Goal: Check status: Check status

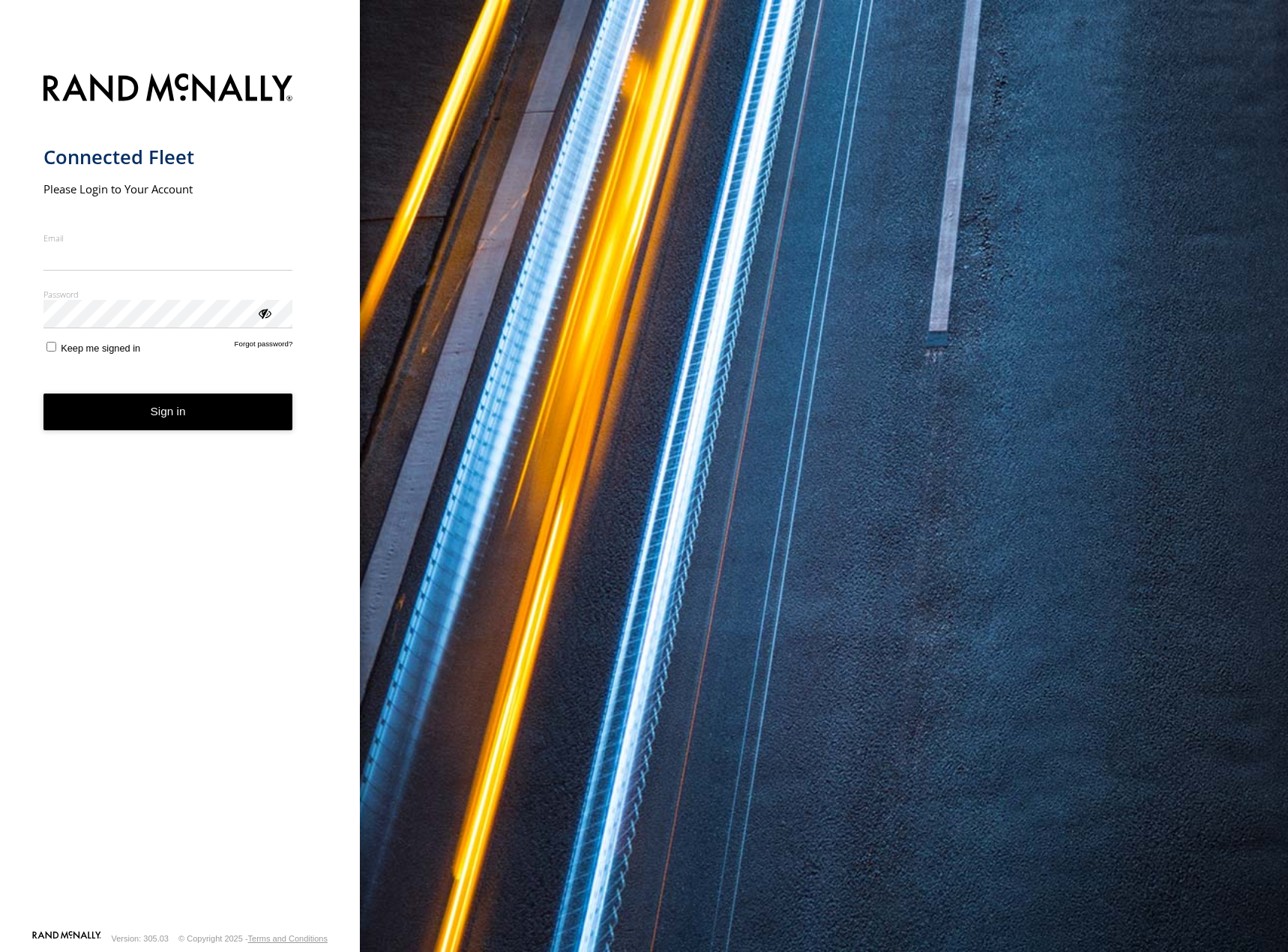
type input "**********"
click at [194, 432] on form "**********" at bounding box center [181, 497] width 273 height 865
click at [183, 419] on button "Sign in" at bounding box center [169, 412] width 250 height 37
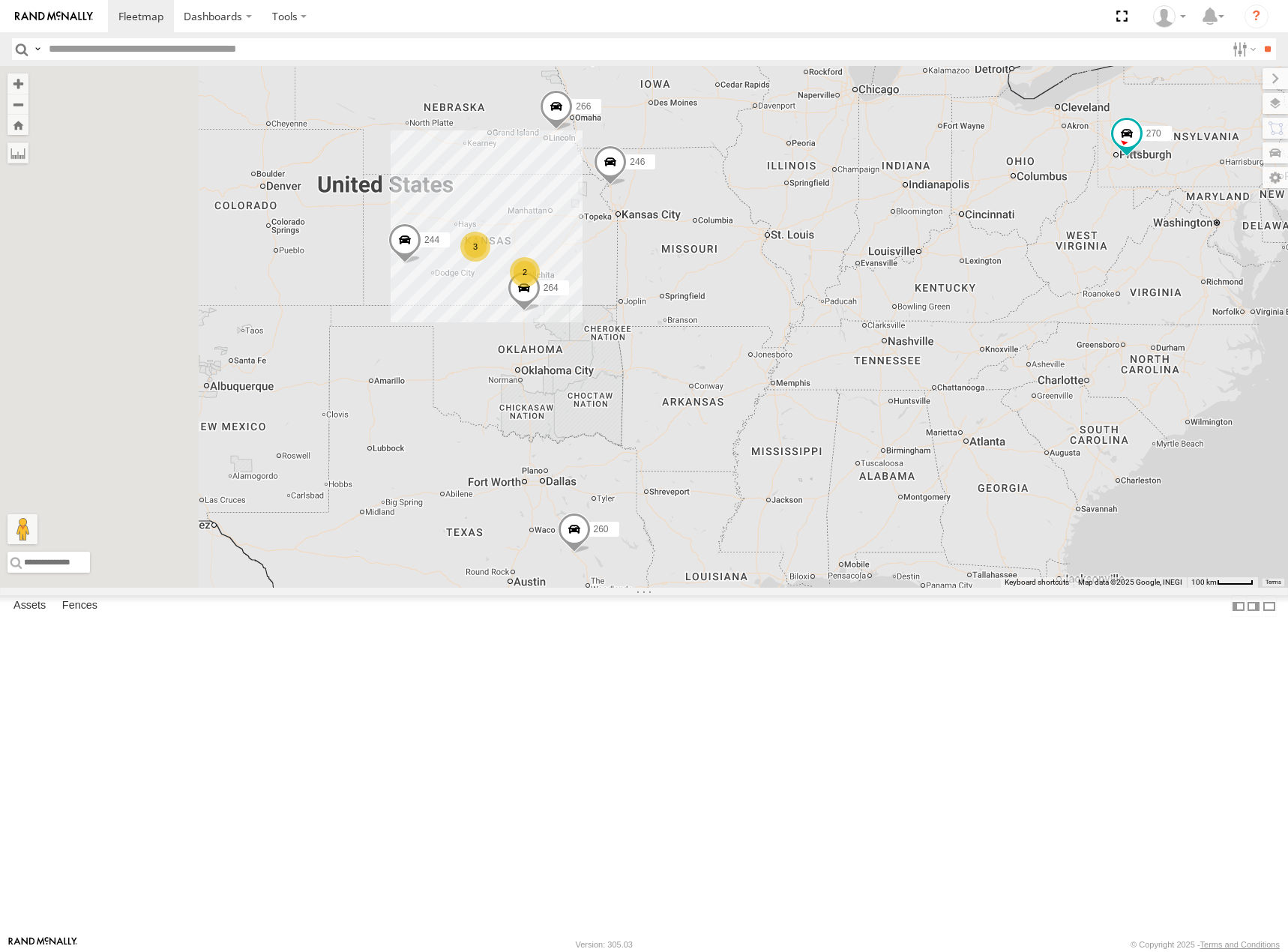
drag, startPoint x: 632, startPoint y: 386, endPoint x: 760, endPoint y: 401, distance: 128.9
click at [760, 401] on div "270 260 244 246 3 2 264 266" at bounding box center [644, 327] width 1288 height 521
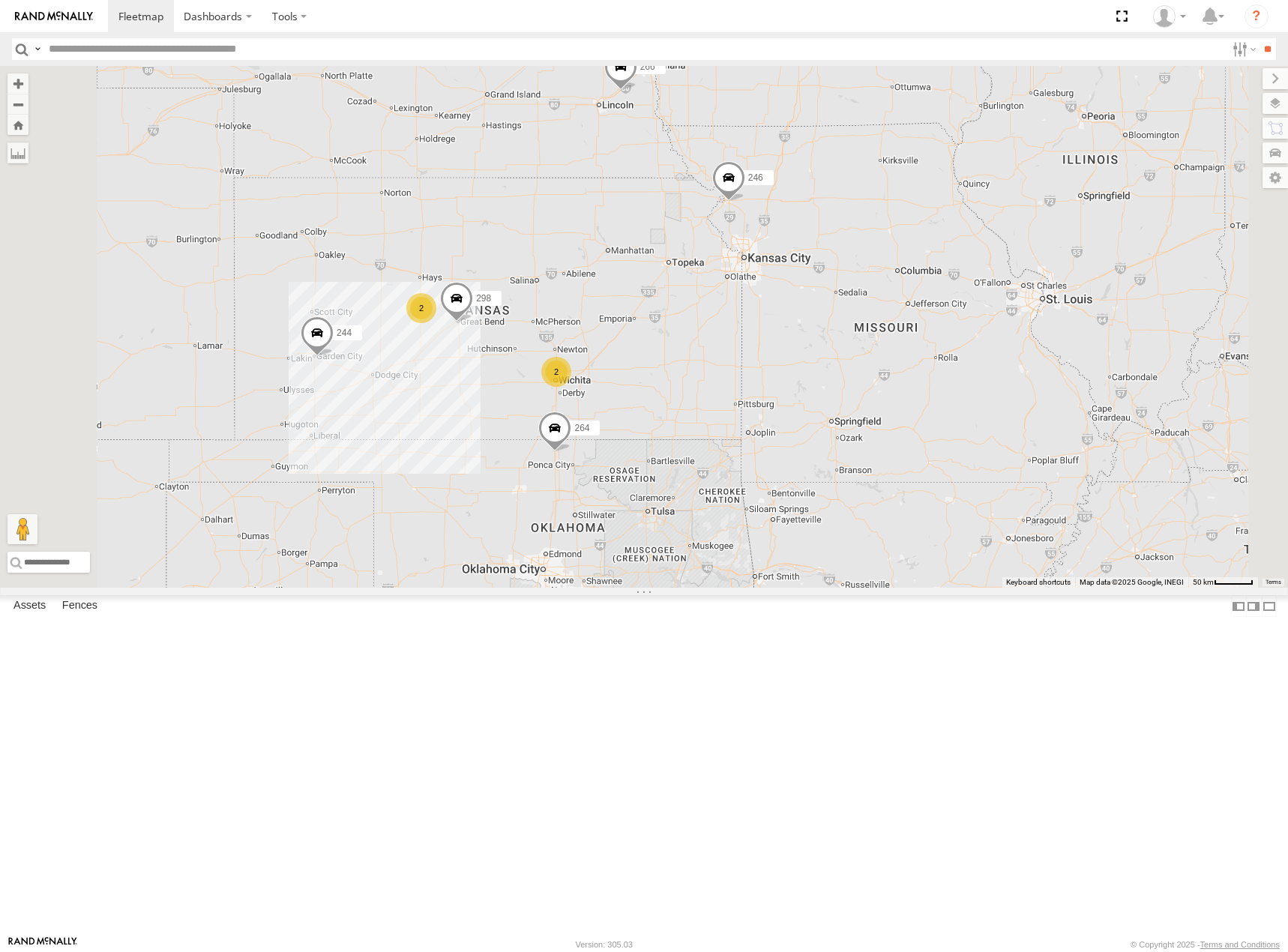
drag, startPoint x: 800, startPoint y: 321, endPoint x: 802, endPoint y: 344, distance: 23.1
click at [802, 344] on div "270 260 244 246 264 266 298 2 2" at bounding box center [644, 327] width 1288 height 521
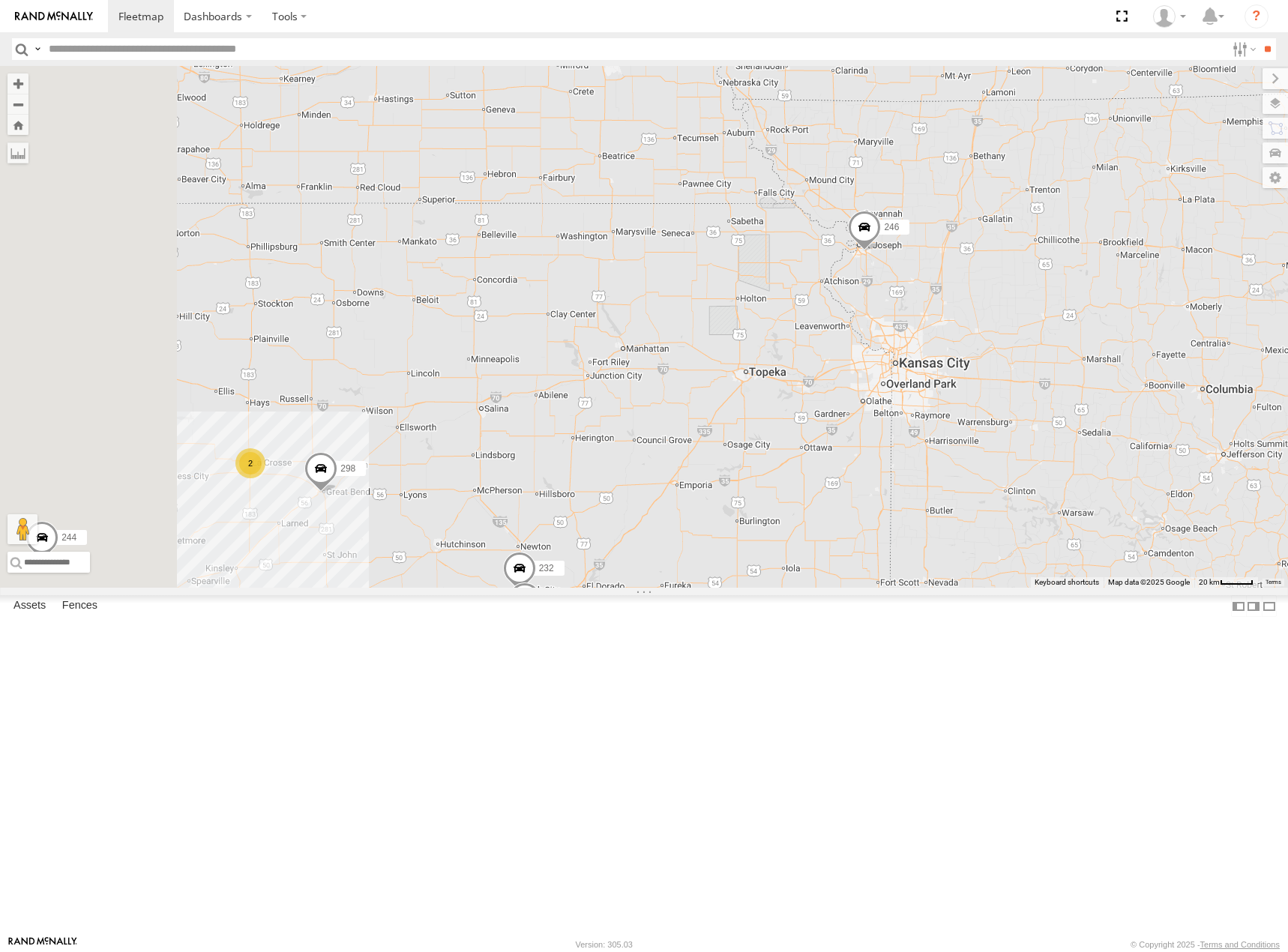
drag, startPoint x: 833, startPoint y: 443, endPoint x: 893, endPoint y: 341, distance: 118.3
click at [893, 341] on div "270 260 244 246 264 266 298 232 296 2" at bounding box center [644, 327] width 1288 height 521
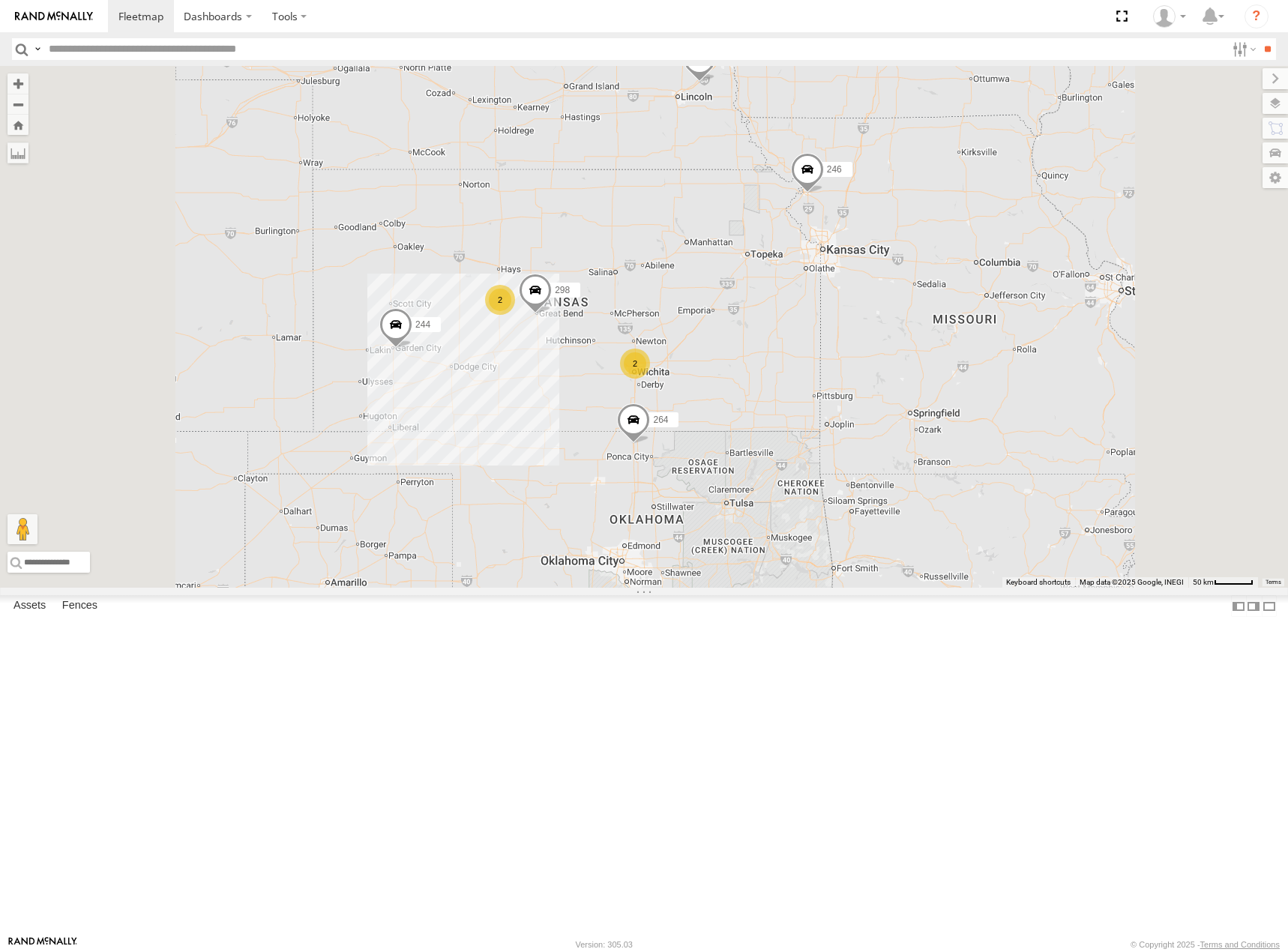
drag, startPoint x: 847, startPoint y: 424, endPoint x: 914, endPoint y: 390, distance: 75.1
click at [914, 390] on div "270 260 244 246 264 266 298 2 2" at bounding box center [644, 327] width 1288 height 521
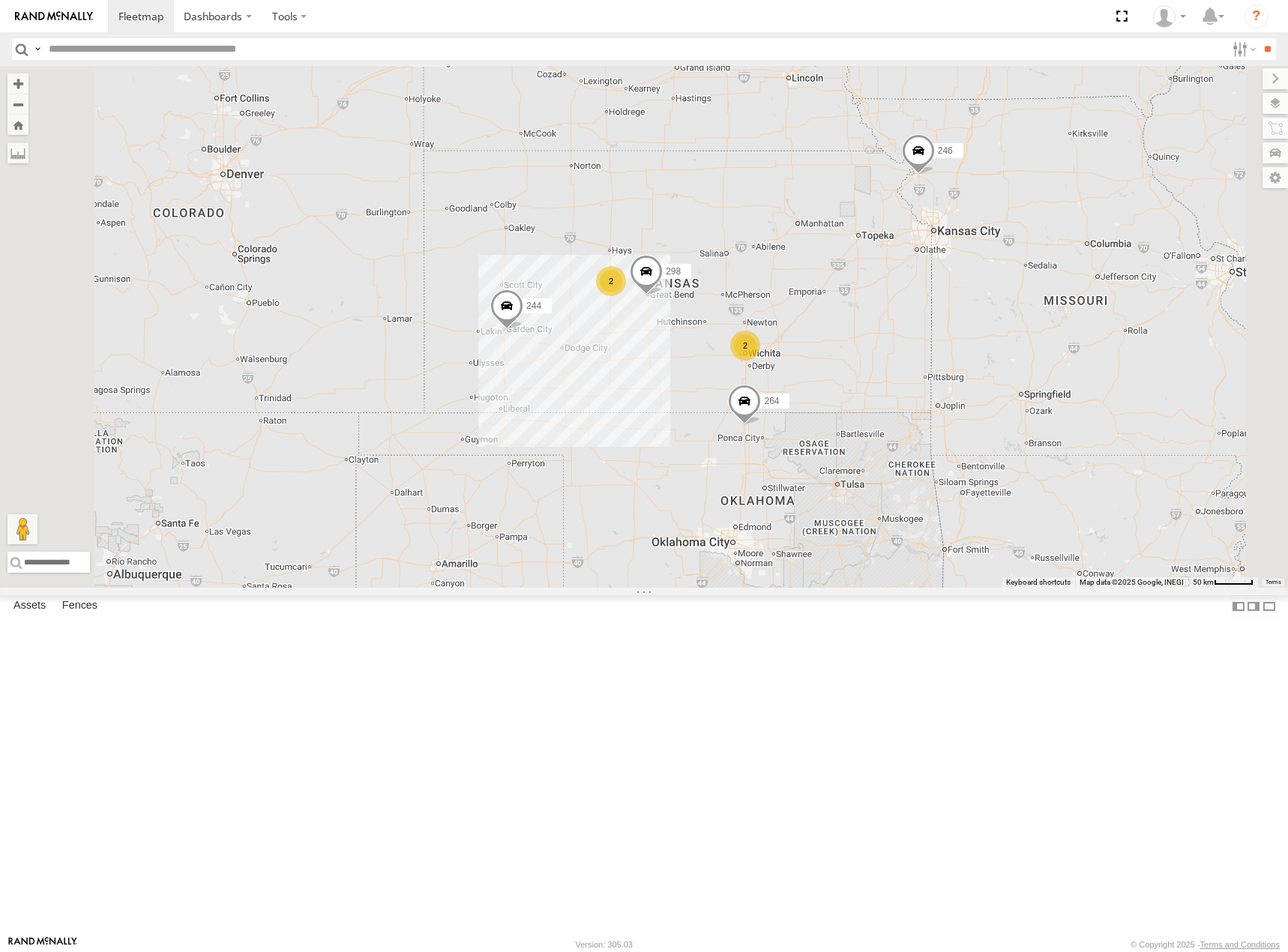
drag, startPoint x: 948, startPoint y: 378, endPoint x: 993, endPoint y: 391, distance: 46.8
click at [993, 391] on div "270 260 244 246 264 266 298 2 2" at bounding box center [644, 327] width 1288 height 521
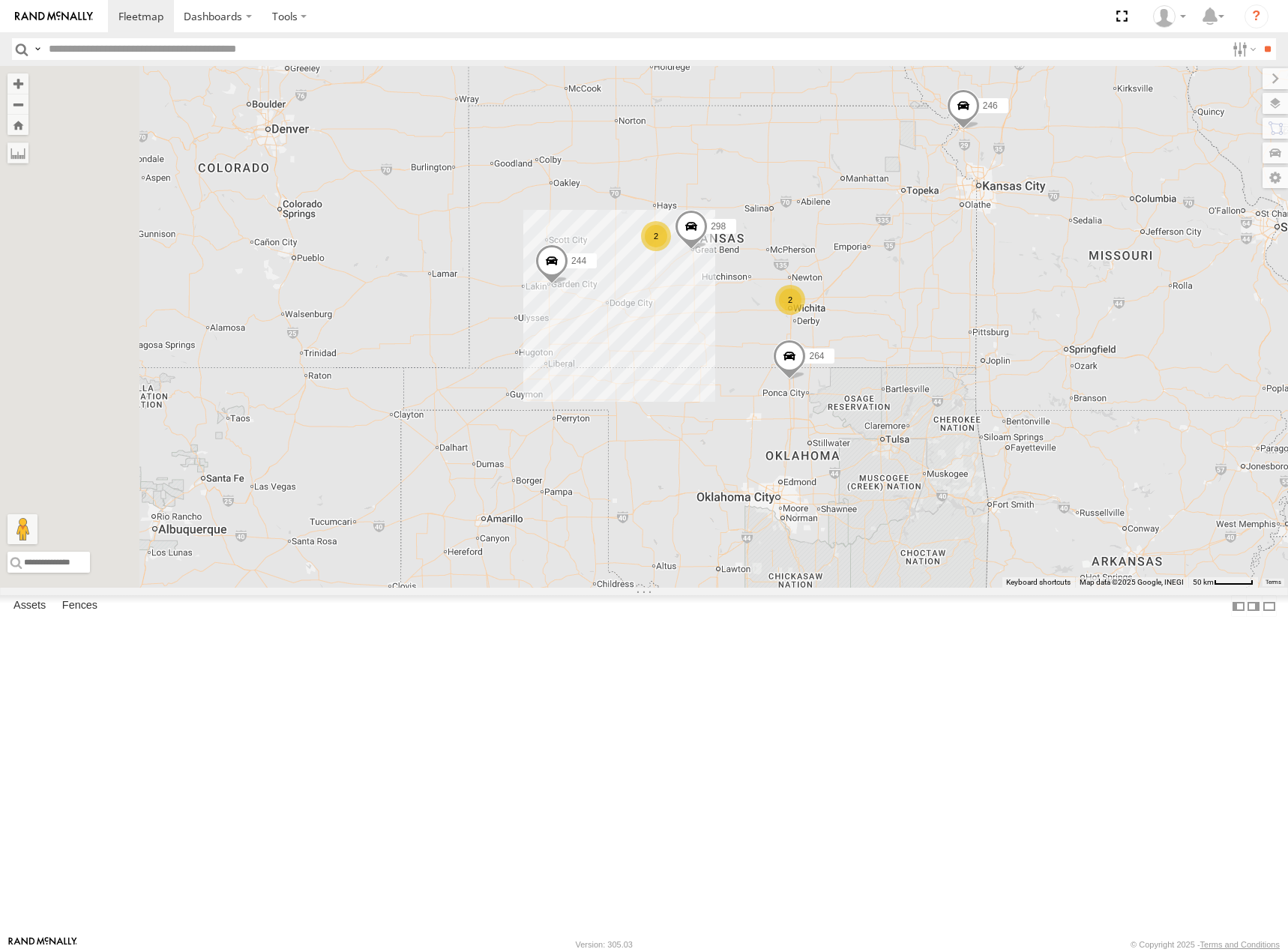
drag, startPoint x: 1013, startPoint y: 359, endPoint x: 1054, endPoint y: 306, distance: 67.0
click at [1054, 306] on div "270 260 244 246 264 266 298 2 2" at bounding box center [644, 327] width 1288 height 521
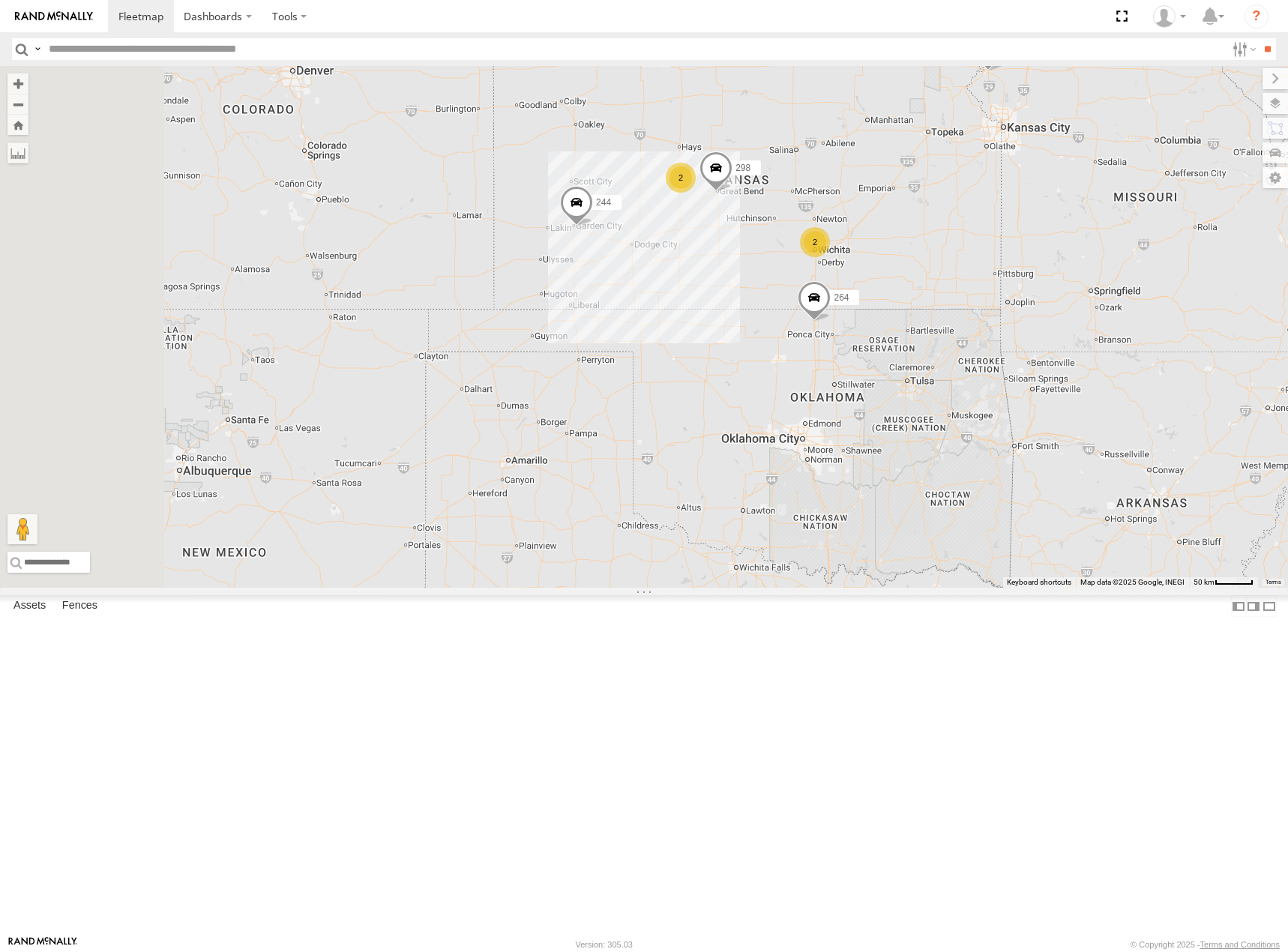
drag, startPoint x: 1040, startPoint y: 286, endPoint x: 1060, endPoint y: 252, distance: 39.4
click at [1060, 252] on div "270 260 244 246 264 266 298 2 2" at bounding box center [644, 327] width 1288 height 521
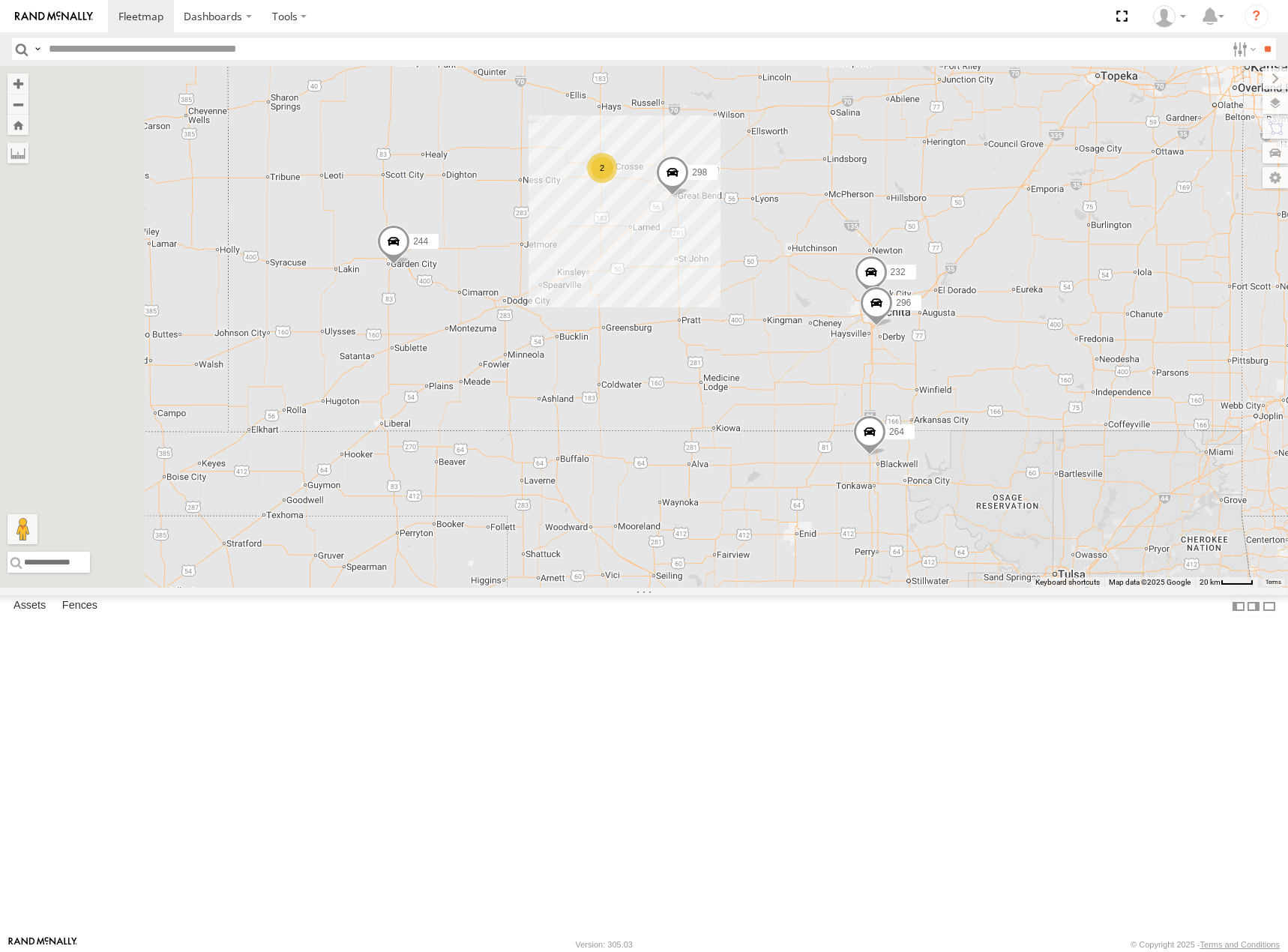
drag, startPoint x: 794, startPoint y: 334, endPoint x: 866, endPoint y: 436, distance: 124.9
click at [866, 436] on div "270 260 244 246 264 266 298 232 296 2" at bounding box center [644, 327] width 1288 height 521
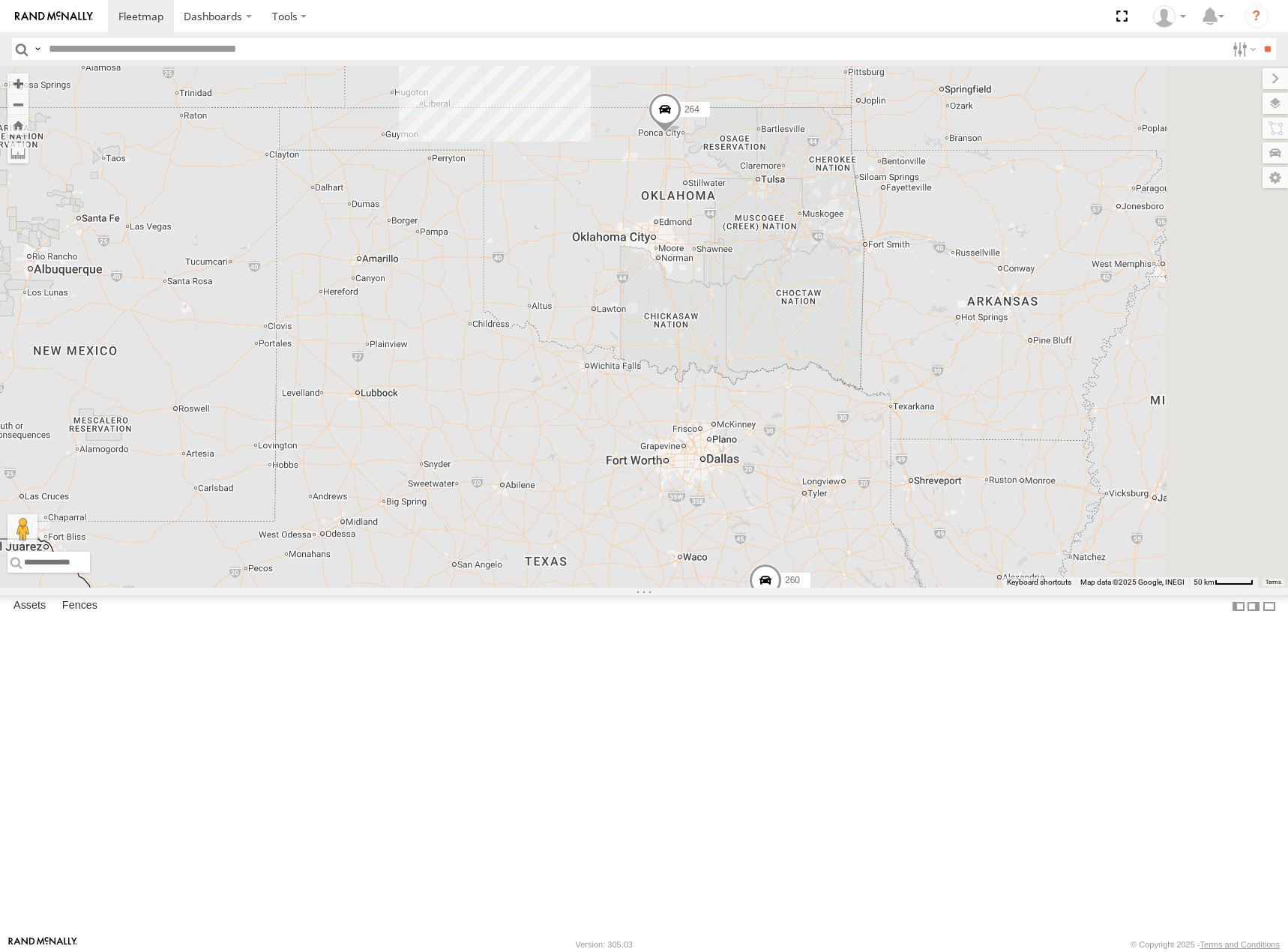
drag, startPoint x: 990, startPoint y: 520, endPoint x: 785, endPoint y: 304, distance: 297.8
click at [785, 304] on div "244 246 298 264 266 260 2 2" at bounding box center [644, 327] width 1288 height 521
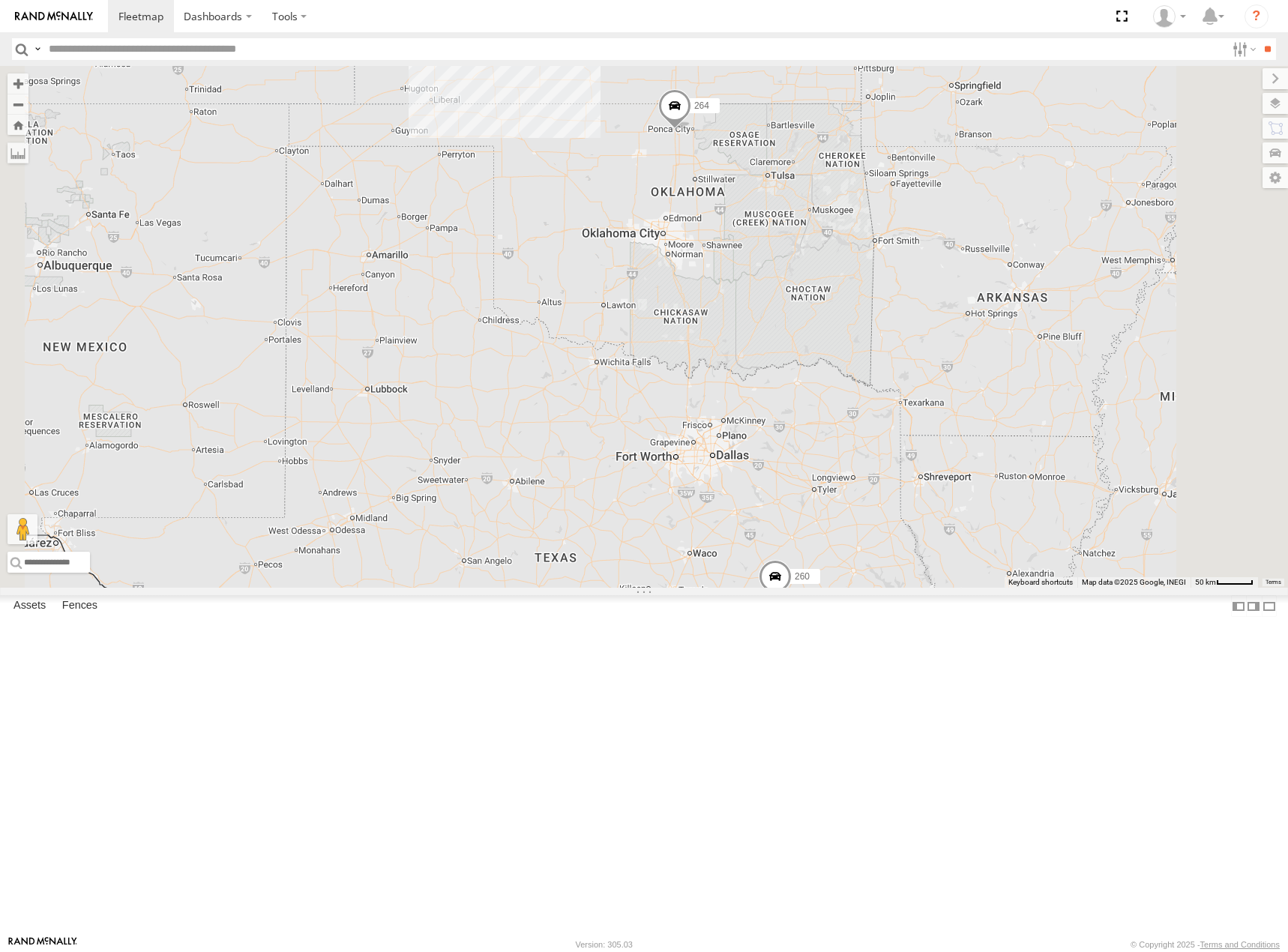
drag, startPoint x: 936, startPoint y: 473, endPoint x: 949, endPoint y: 510, distance: 39.2
click at [948, 510] on div "244 246 298 264 266 260 2 2" at bounding box center [644, 327] width 1288 height 521
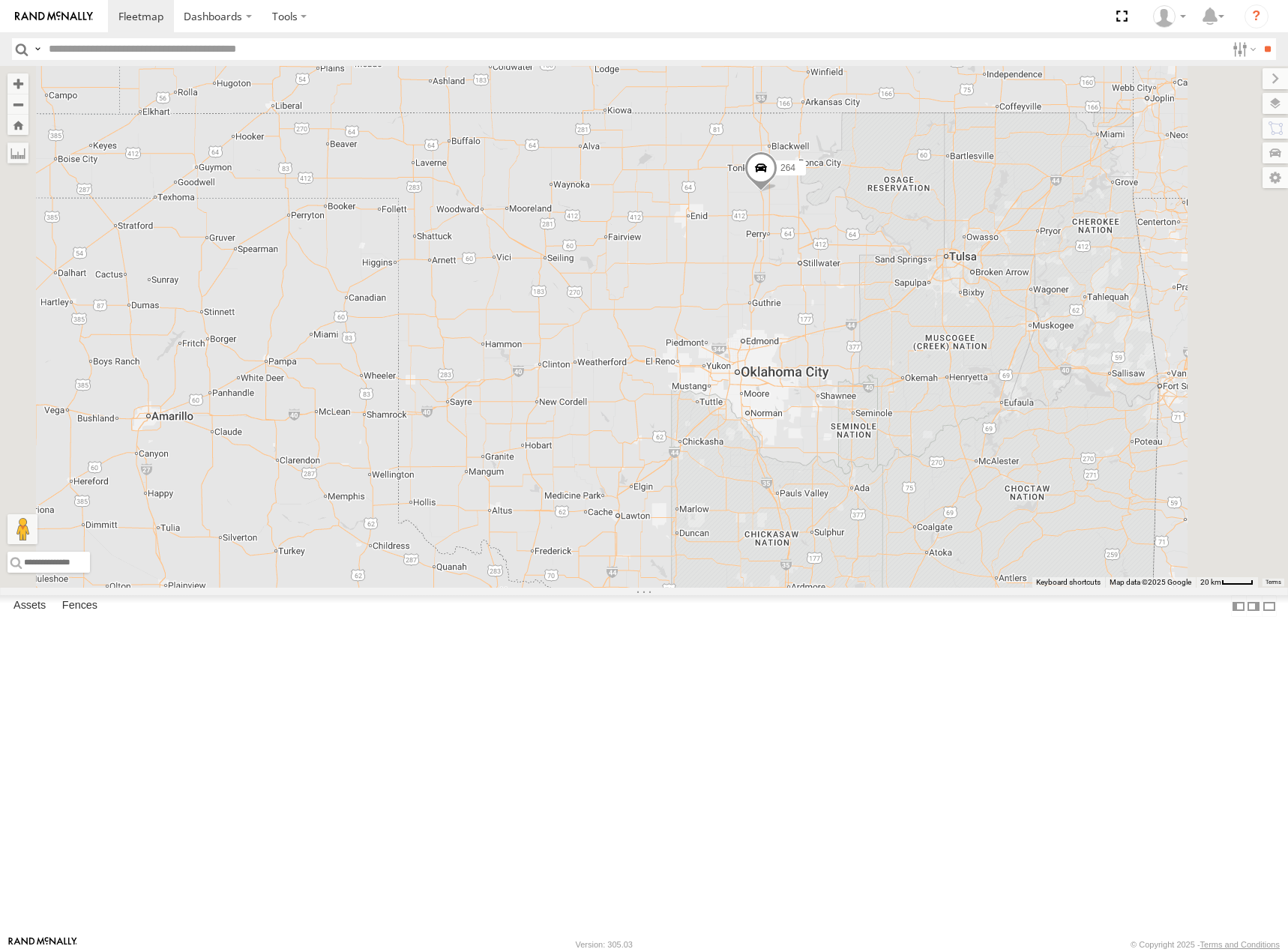
drag, startPoint x: 798, startPoint y: 392, endPoint x: 817, endPoint y: 592, distance: 200.9
click at [817, 588] on div "244 232 296 264" at bounding box center [644, 327] width 1288 height 521
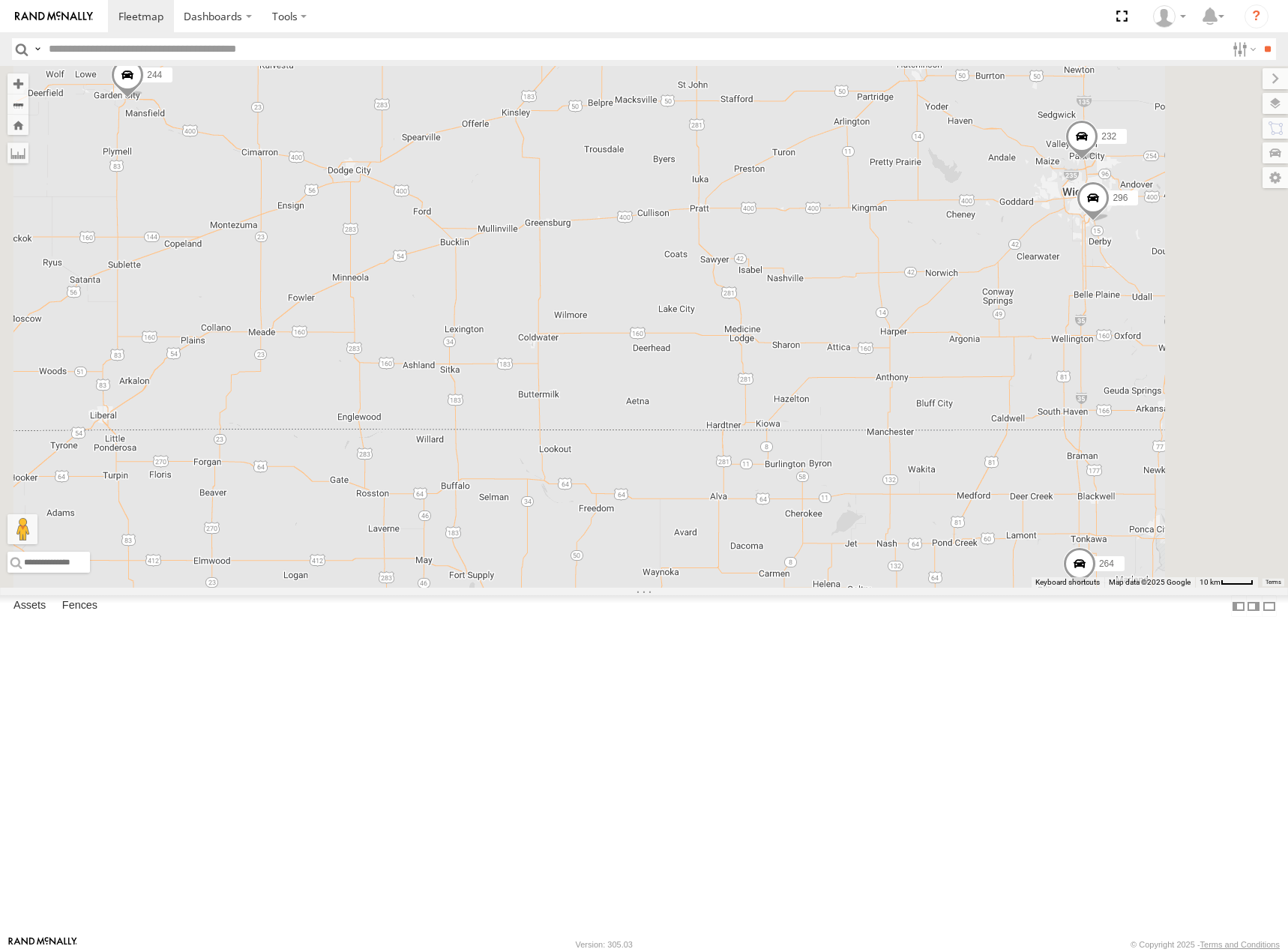
drag, startPoint x: 731, startPoint y: 269, endPoint x: 711, endPoint y: 360, distance: 93.2
click at [711, 360] on div "244 232 296 264 298 2" at bounding box center [644, 327] width 1288 height 521
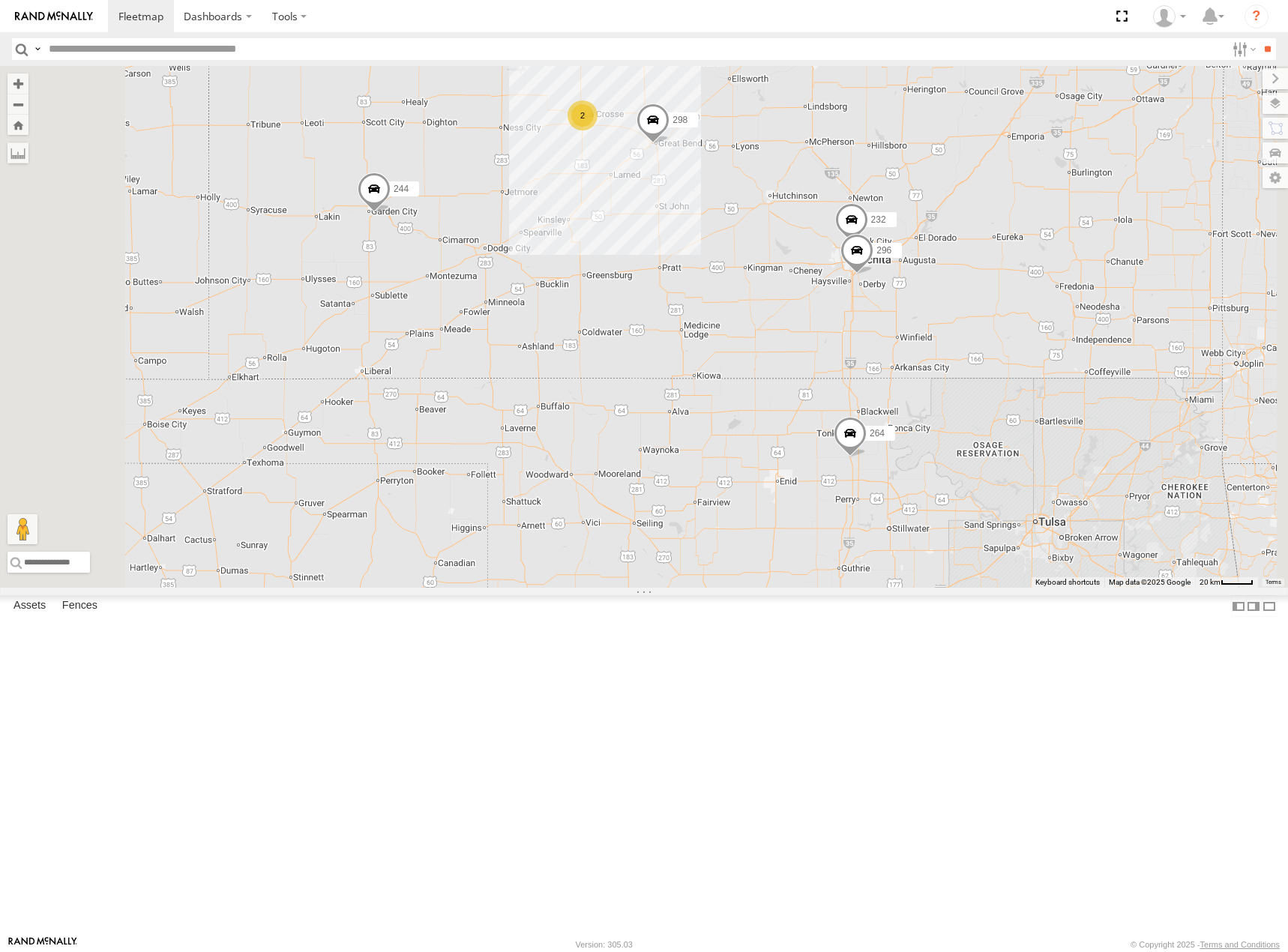
drag, startPoint x: 637, startPoint y: 386, endPoint x: 708, endPoint y: 395, distance: 71.6
click at [708, 395] on div "244 232 296 264 298 2" at bounding box center [644, 327] width 1288 height 521
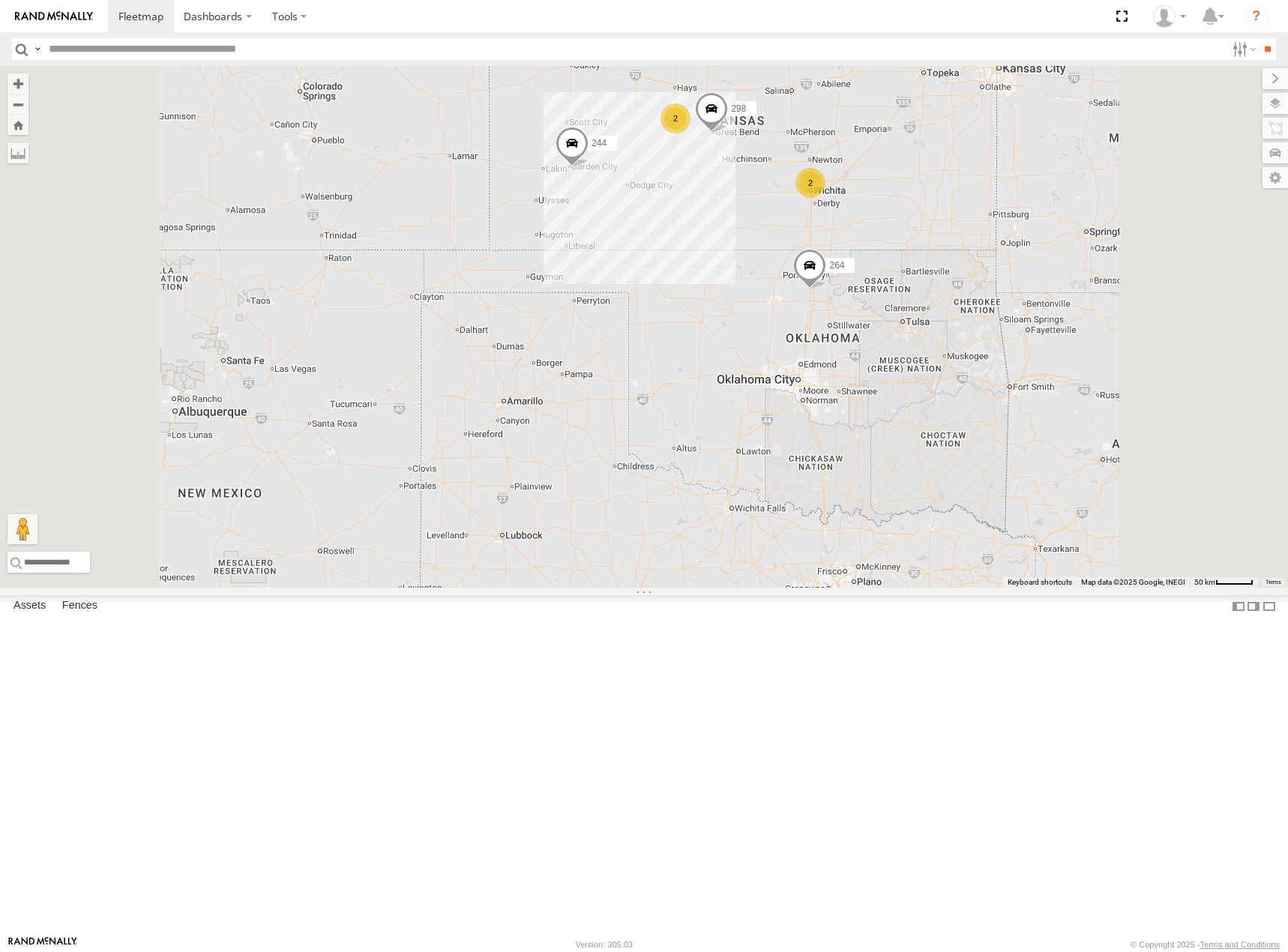
drag, startPoint x: 993, startPoint y: 180, endPoint x: 978, endPoint y: 205, distance: 29.2
click at [978, 205] on div "244 264 298 246 2 2 266 260" at bounding box center [644, 327] width 1288 height 521
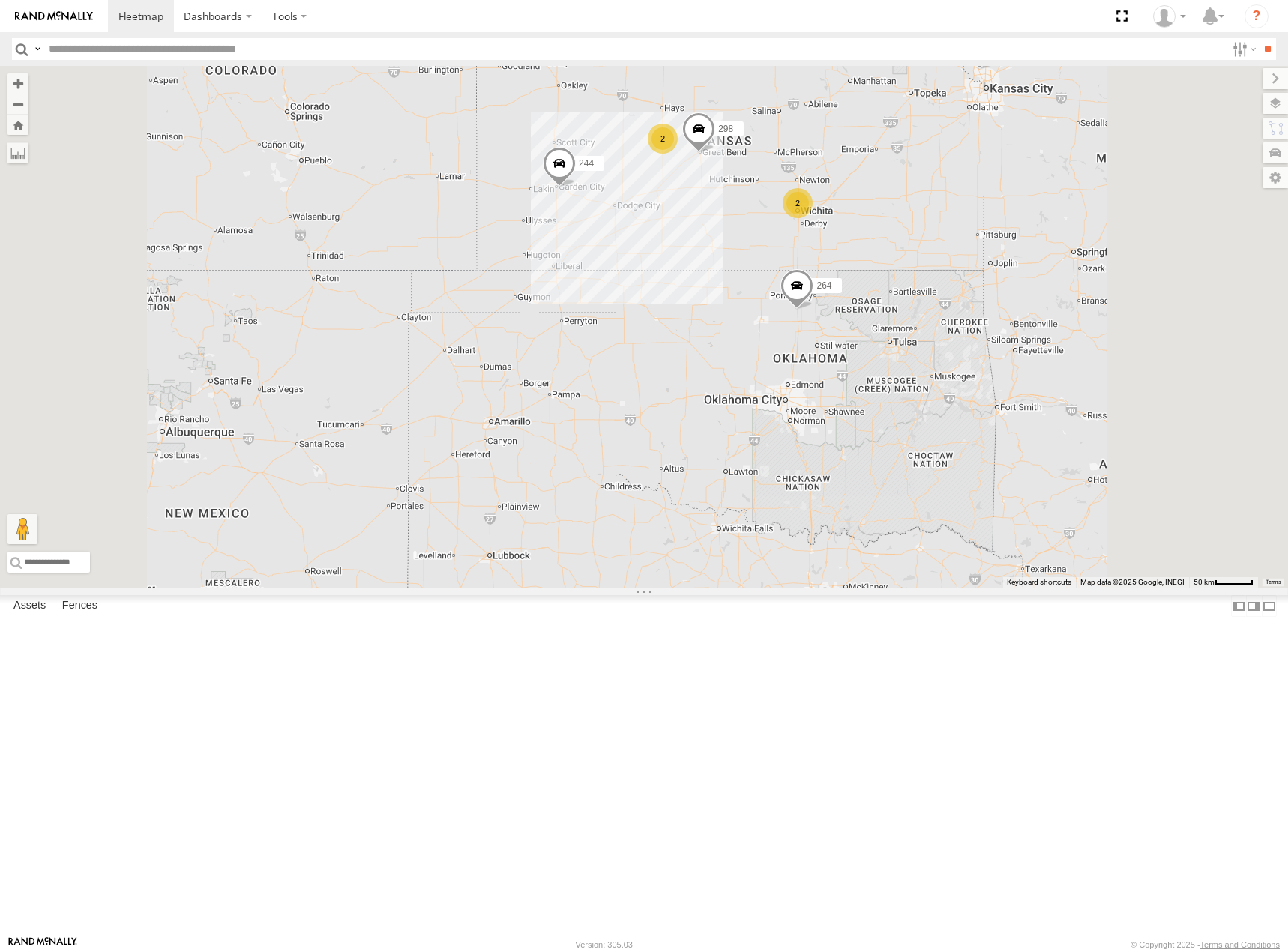
drag, startPoint x: 997, startPoint y: 230, endPoint x: 991, endPoint y: 243, distance: 14.3
click at [991, 243] on div "244 264 298 246 2 2 266 260" at bounding box center [644, 327] width 1288 height 521
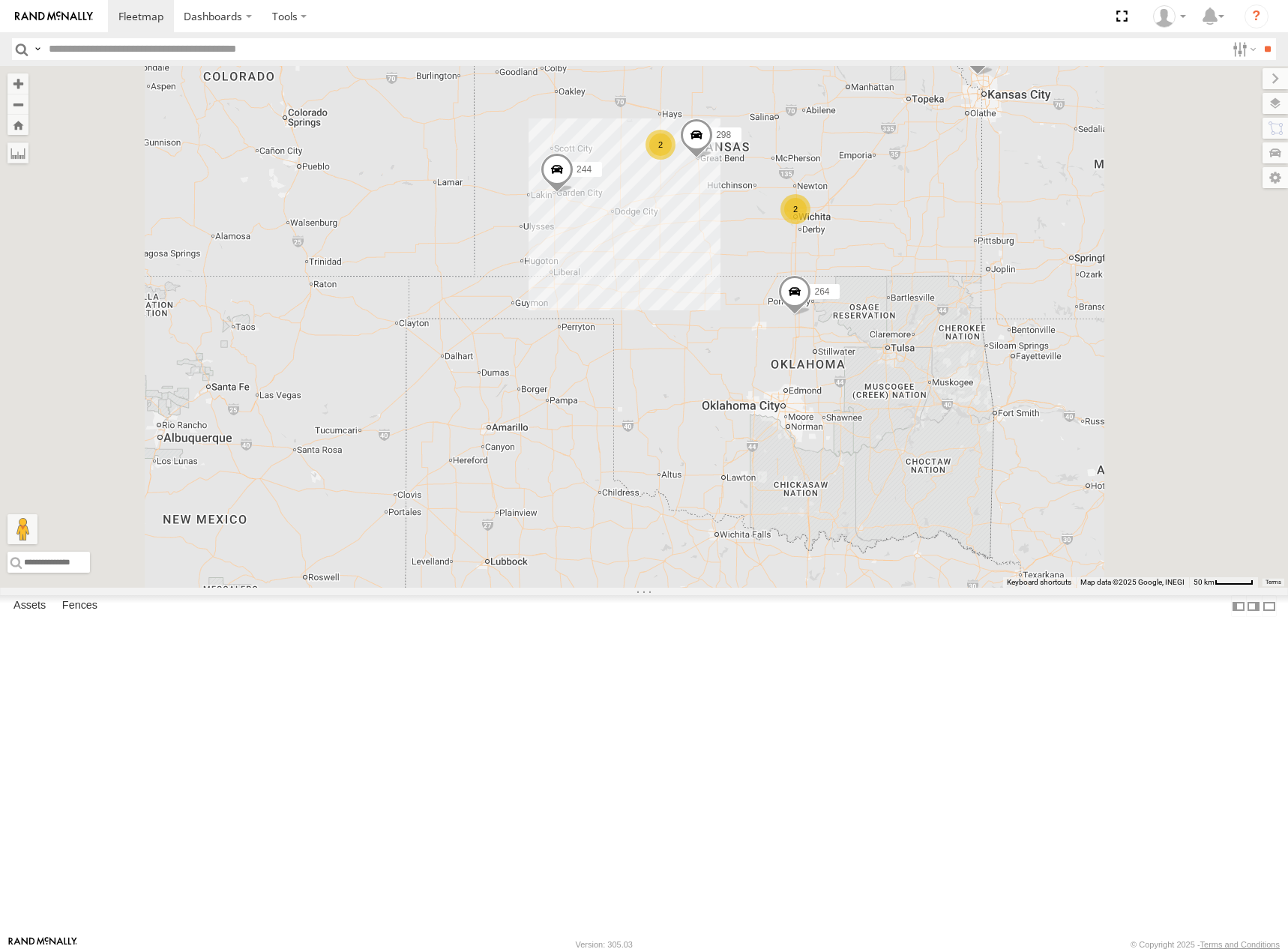
click at [944, 175] on div "244 264 298 246 2 2 266 260" at bounding box center [644, 327] width 1288 height 521
drag, startPoint x: 789, startPoint y: 169, endPoint x: 774, endPoint y: 198, distance: 32.6
click at [774, 198] on div "244 264 298 246 2 2 266 260" at bounding box center [644, 327] width 1288 height 521
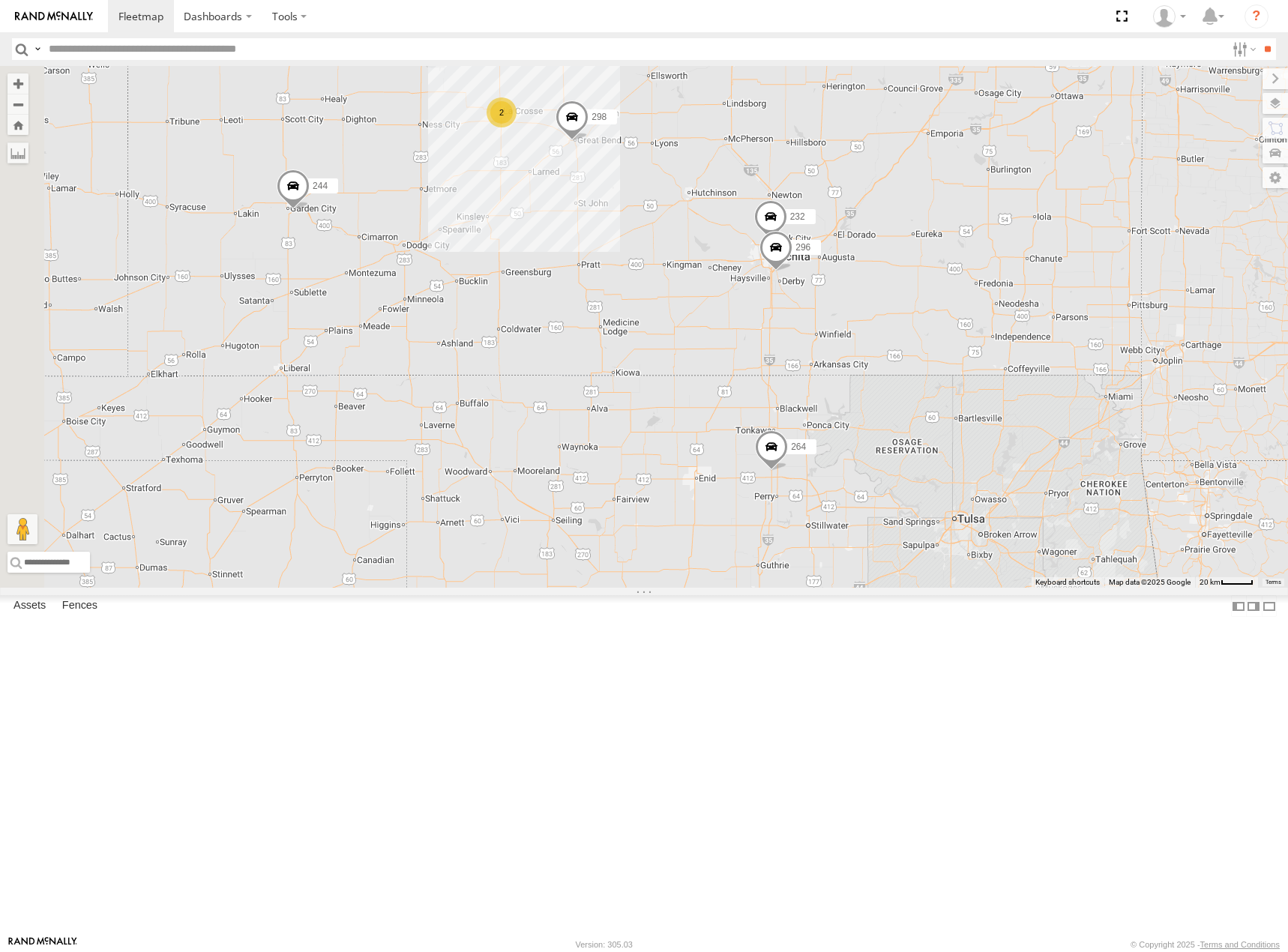
drag, startPoint x: 714, startPoint y: 261, endPoint x: 901, endPoint y: 330, distance: 199.3
click at [901, 330] on div "244 246 298 264 266 232 296 2" at bounding box center [644, 327] width 1288 height 521
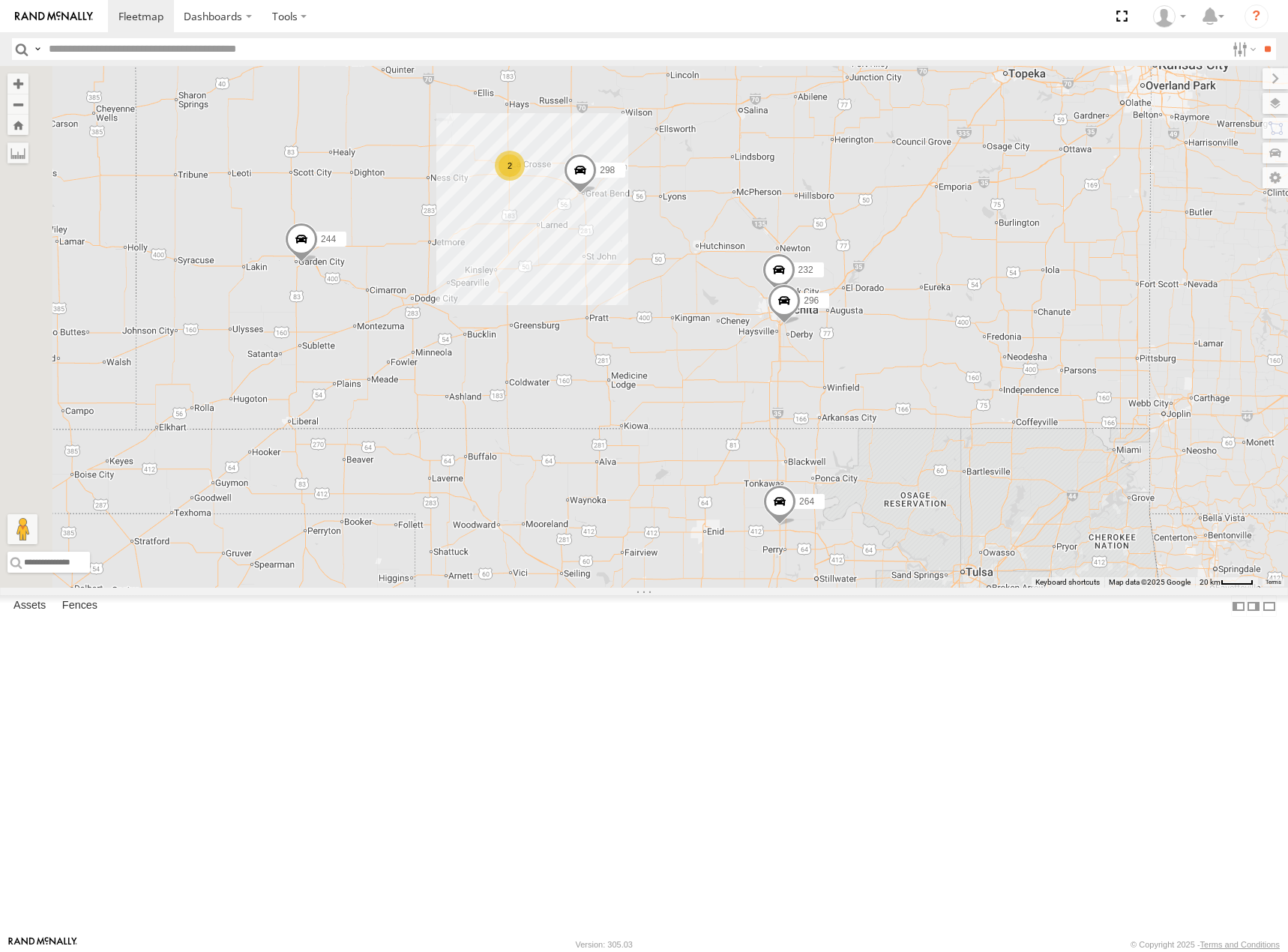
drag, startPoint x: 1029, startPoint y: 184, endPoint x: 1028, endPoint y: 237, distance: 53.0
click at [1028, 237] on div "244 246 298 264 266 232 296 2" at bounding box center [644, 327] width 1288 height 521
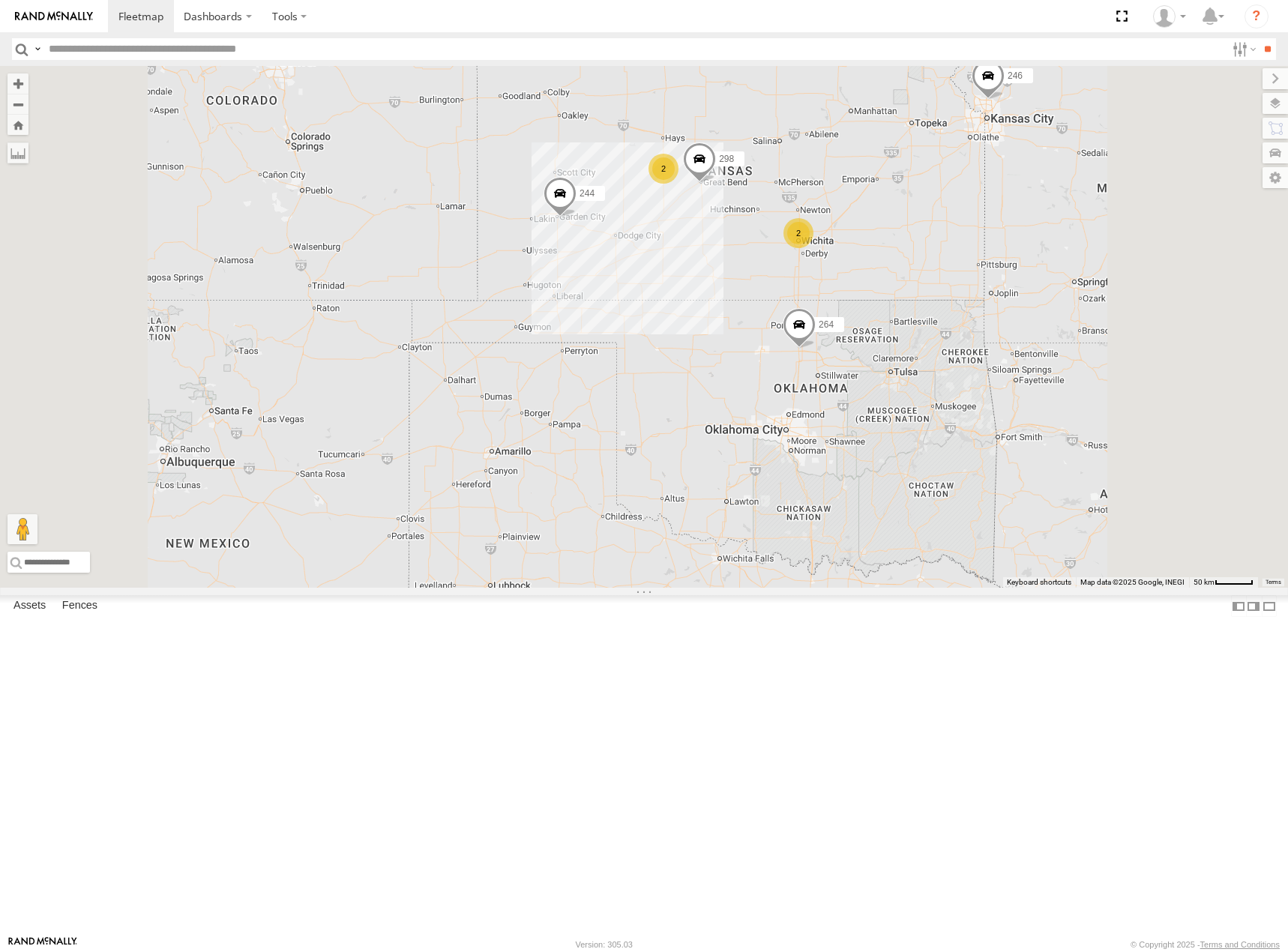
drag, startPoint x: 1080, startPoint y: 230, endPoint x: 1067, endPoint y: 247, distance: 21.4
click at [1067, 247] on div "244 246 298 264 266 2 2" at bounding box center [644, 327] width 1288 height 521
